Goal: Complete application form

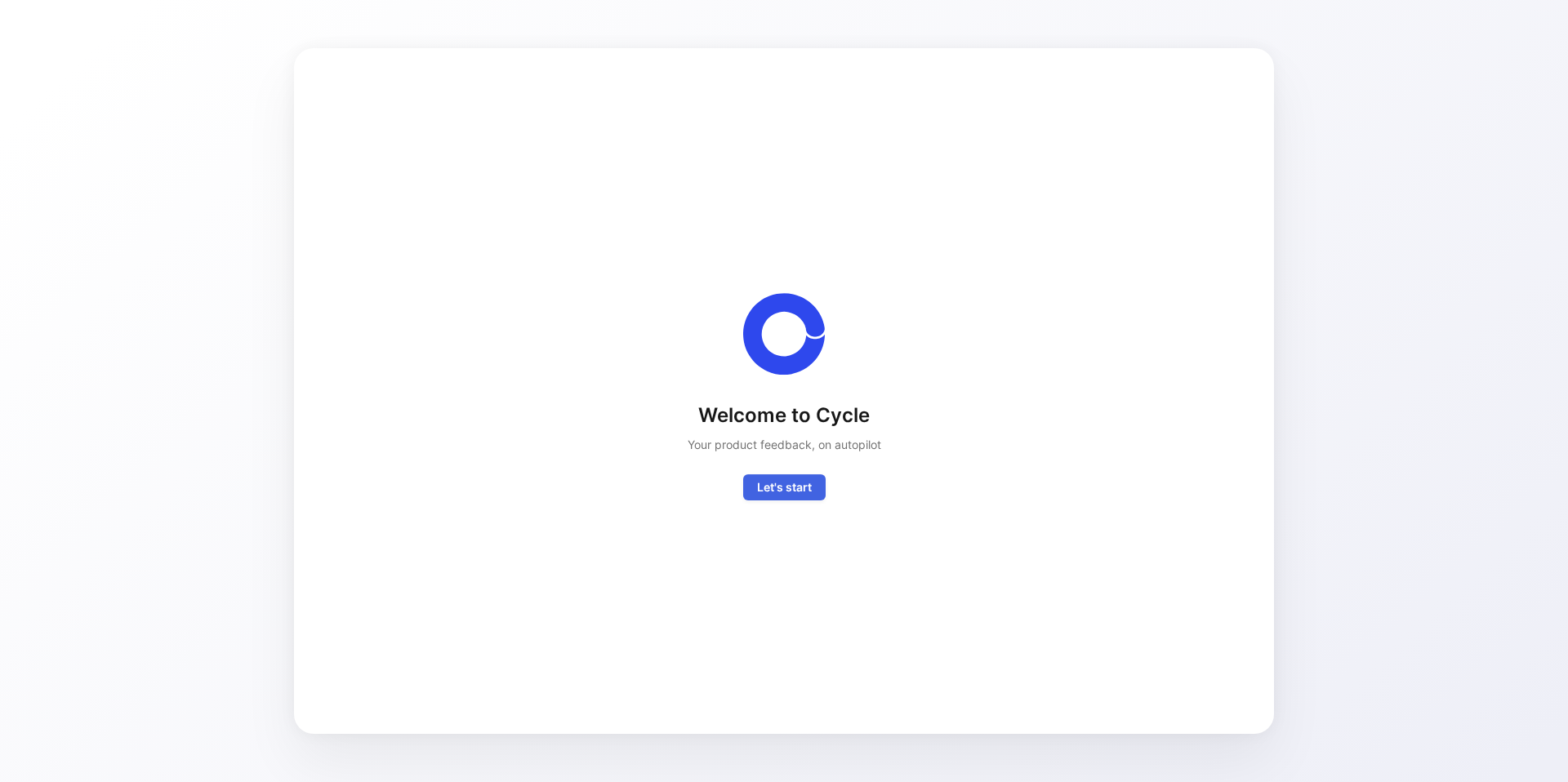
click at [788, 490] on span "Let's start" at bounding box center [785, 488] width 55 height 20
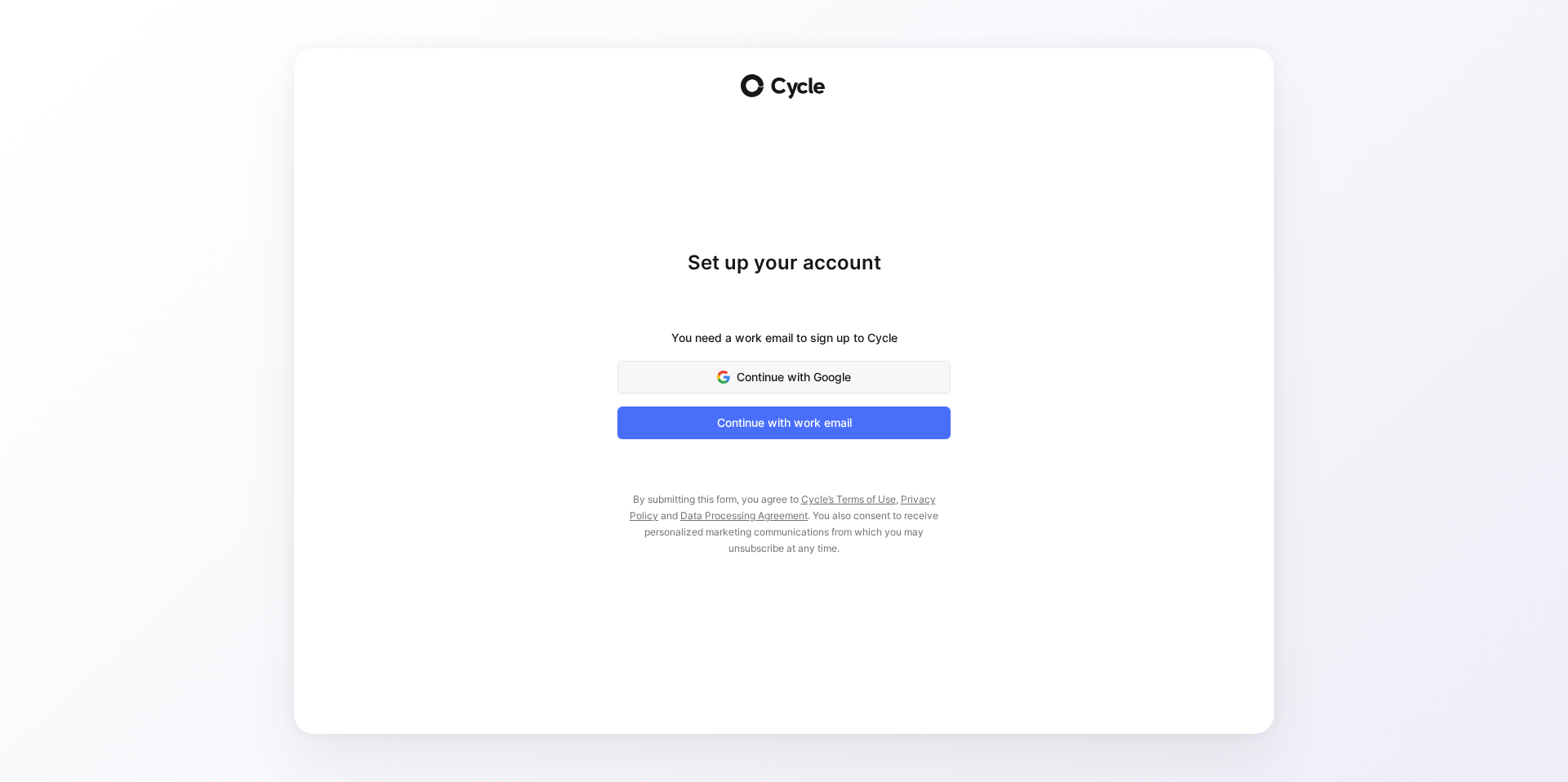
click at [827, 369] on span "Continue with Google" at bounding box center [784, 378] width 293 height 20
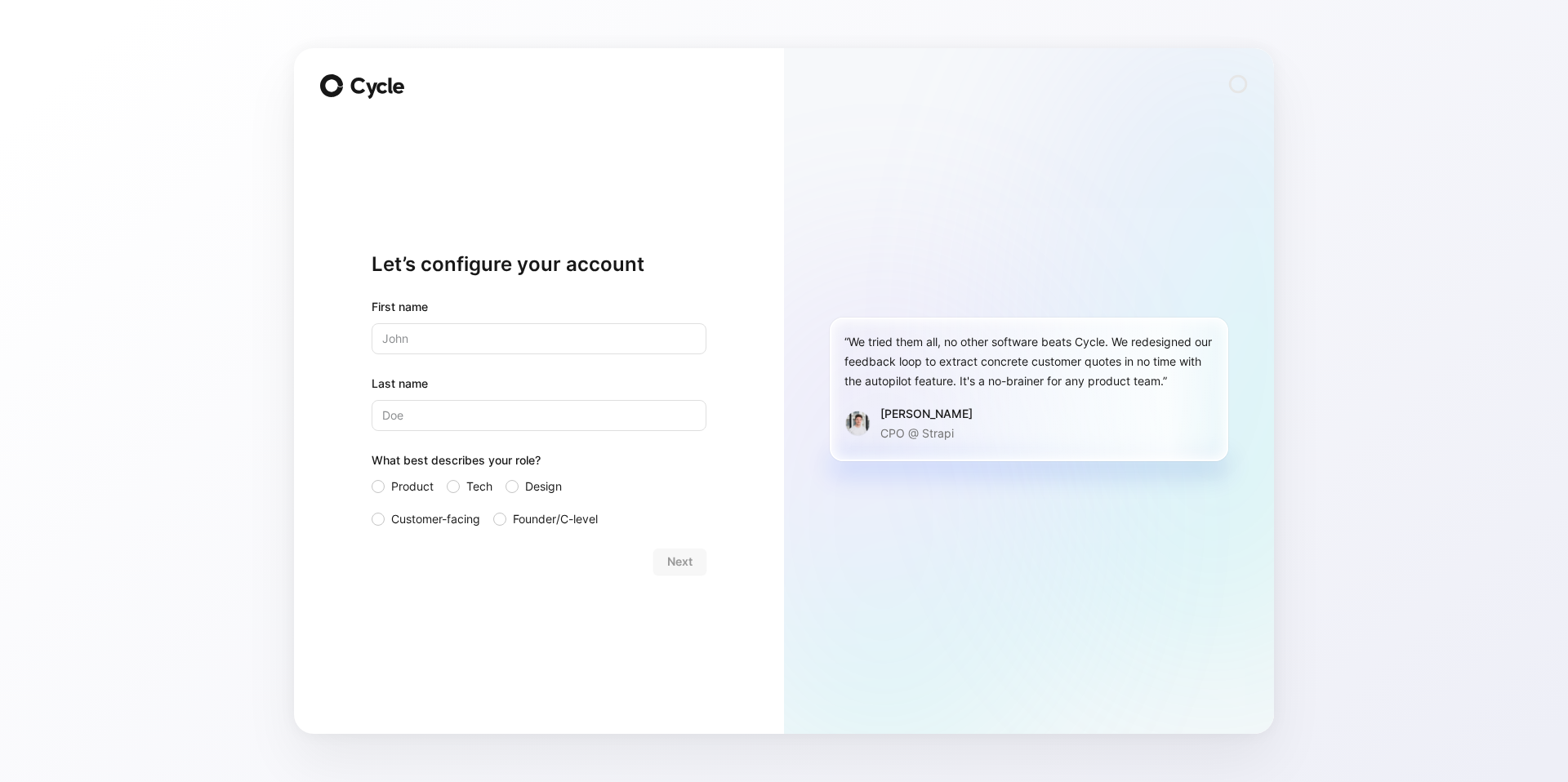
click at [523, 342] on input "text" at bounding box center [539, 339] width 335 height 31
type input "Fuad"
type input "Fasihi"
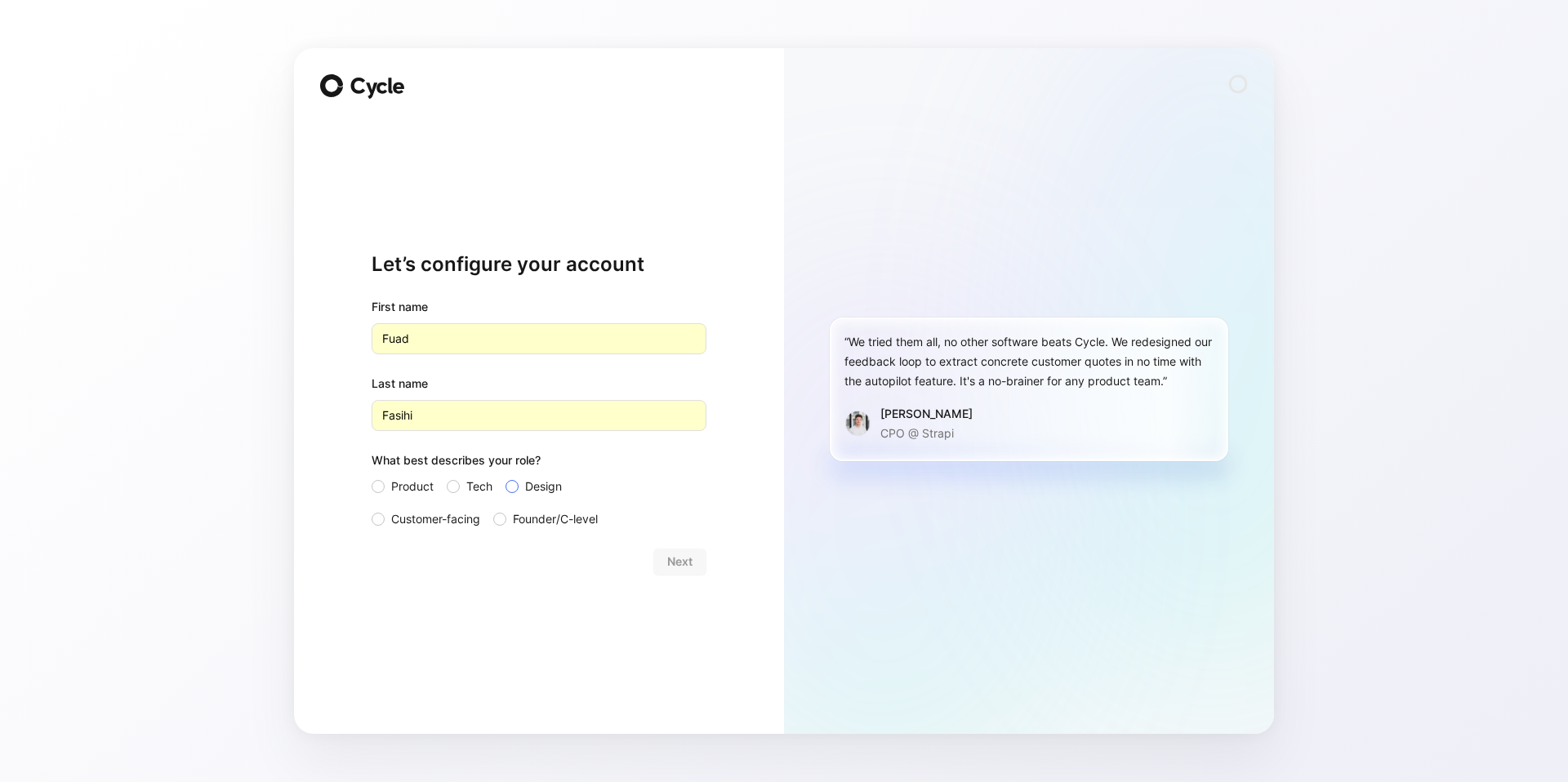
click at [525, 487] on span "Design" at bounding box center [543, 487] width 36 height 20
click at [506, 477] on input "Design" at bounding box center [506, 477] width 0 height 0
click at [700, 562] on button "Next" at bounding box center [680, 561] width 53 height 26
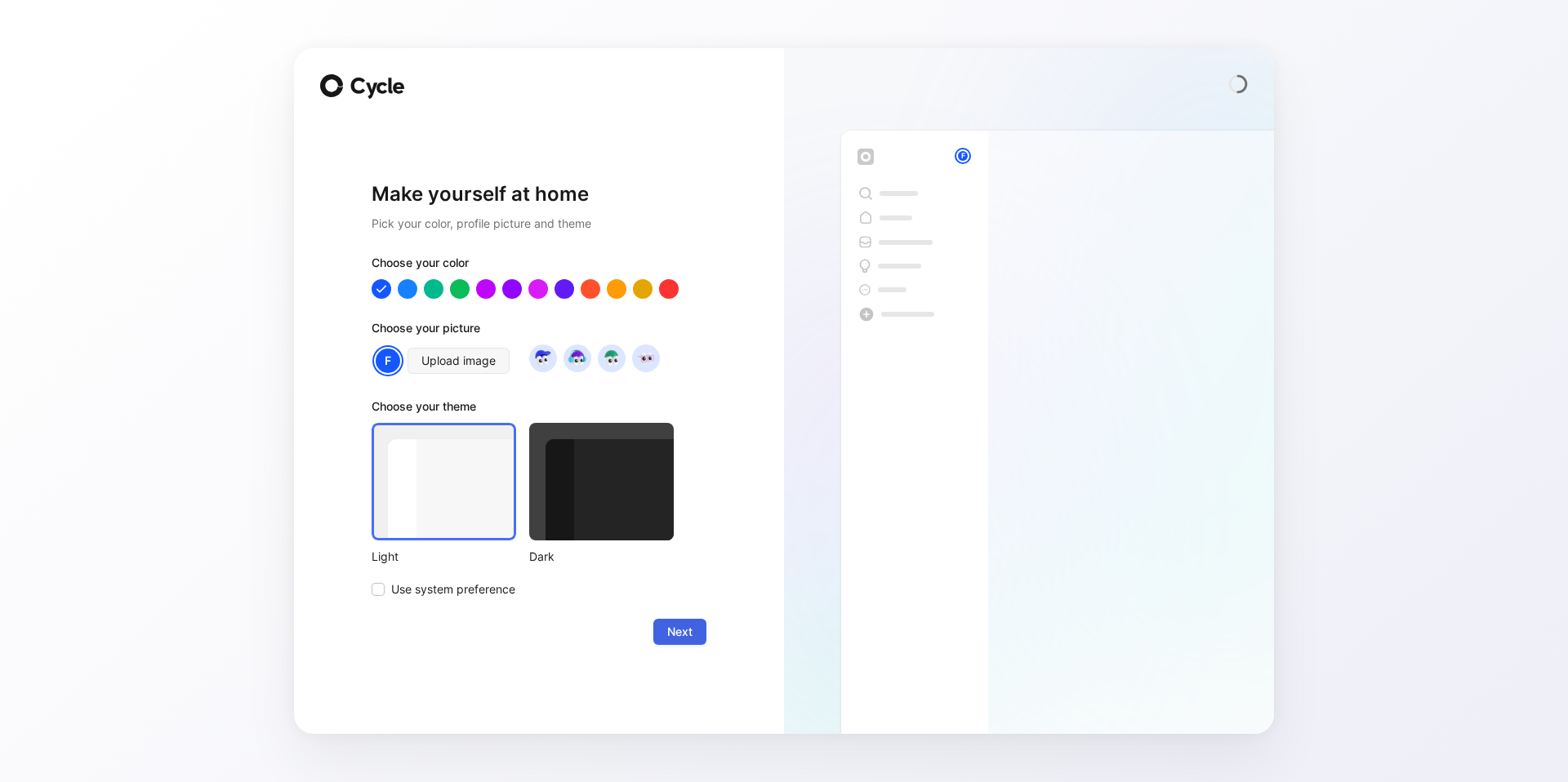
click at [682, 636] on span "Next" at bounding box center [680, 632] width 25 height 20
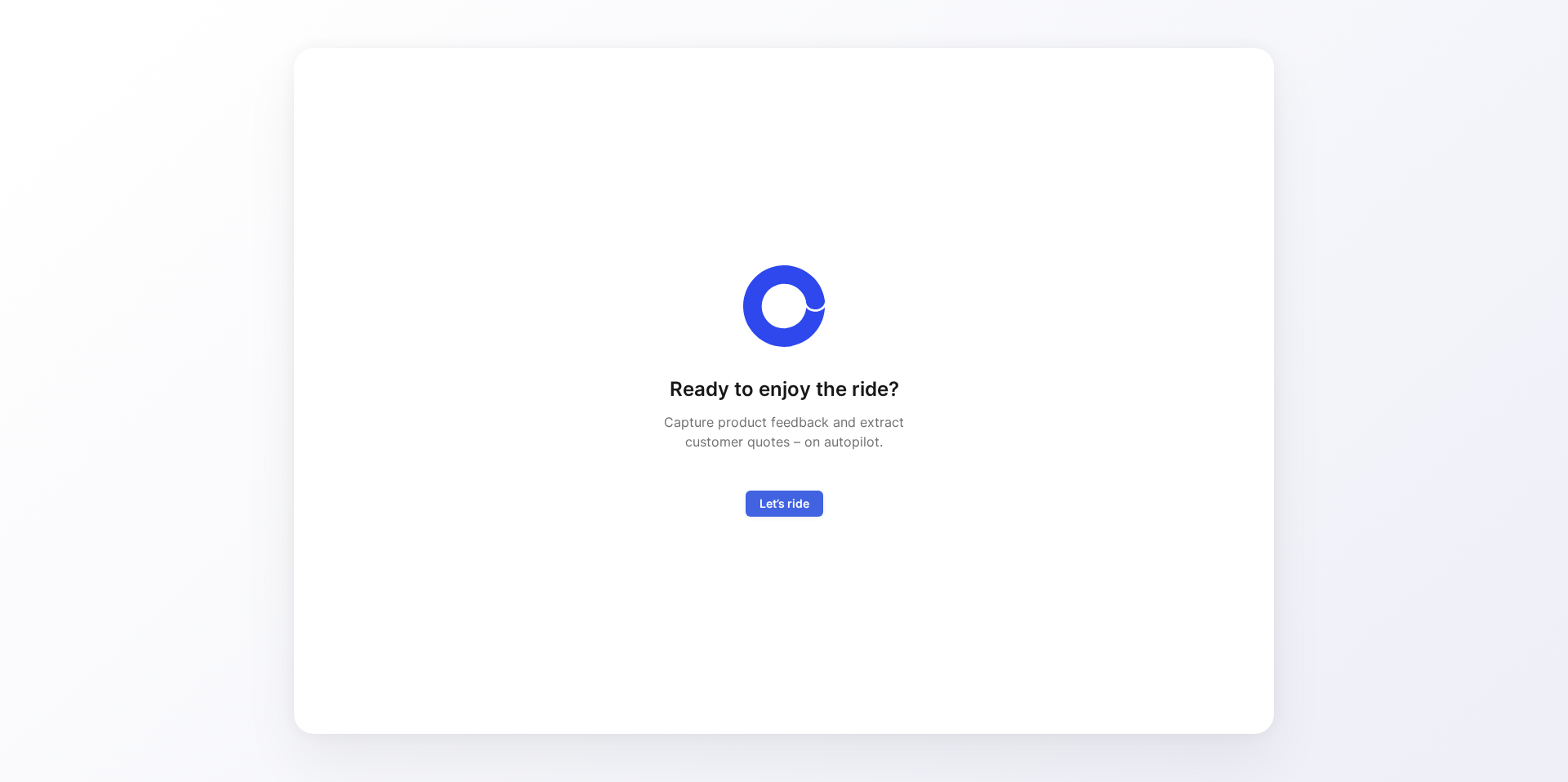
click at [802, 509] on span "Let’s ride" at bounding box center [784, 504] width 50 height 20
